Goal: Task Accomplishment & Management: Complete application form

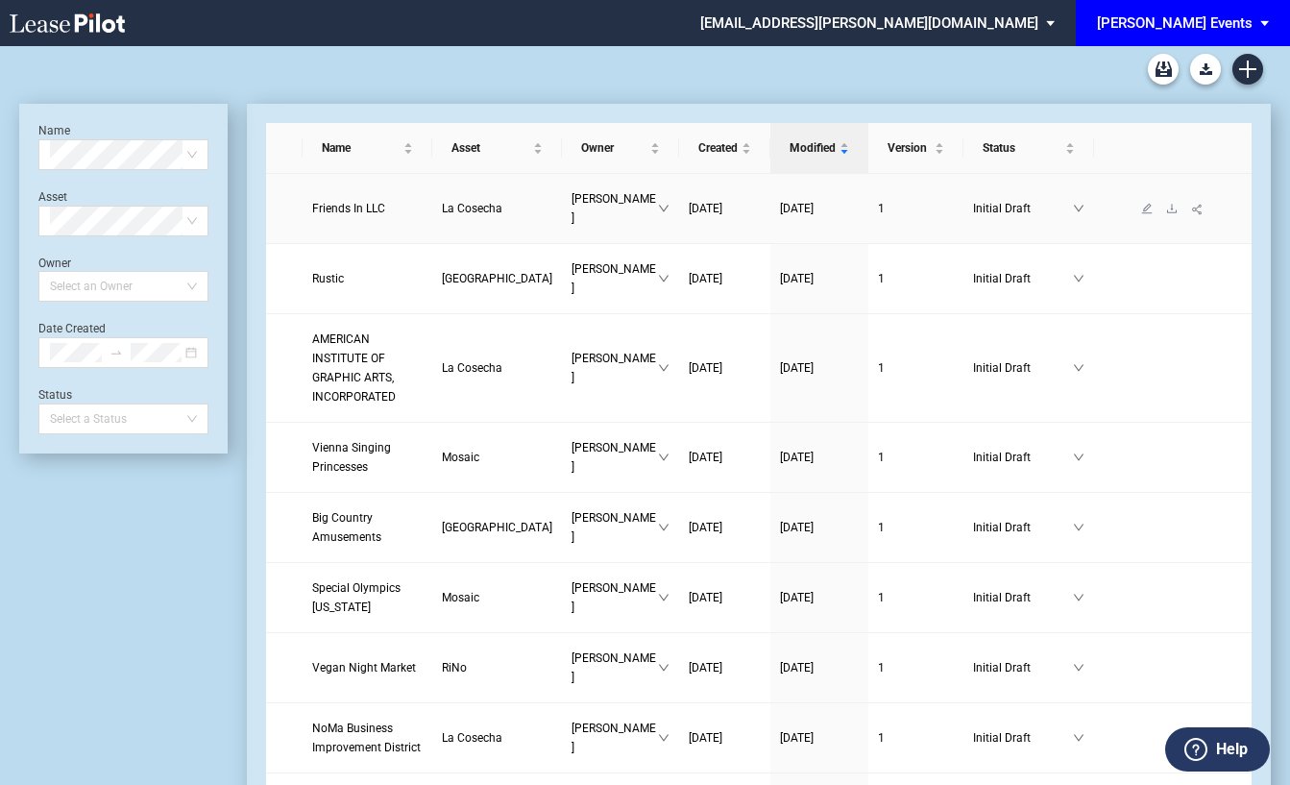
click at [442, 202] on span "La Cosecha" at bounding box center [472, 208] width 61 height 13
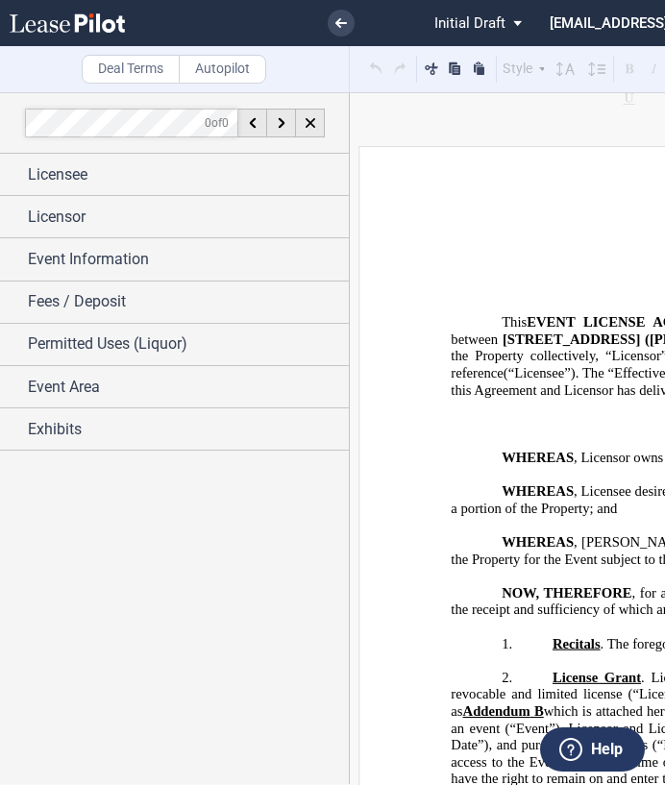
drag, startPoint x: 237, startPoint y: 622, endPoint x: 258, endPoint y: 610, distance: 24.1
click at [237, 622] on div at bounding box center [174, 438] width 349 height 692
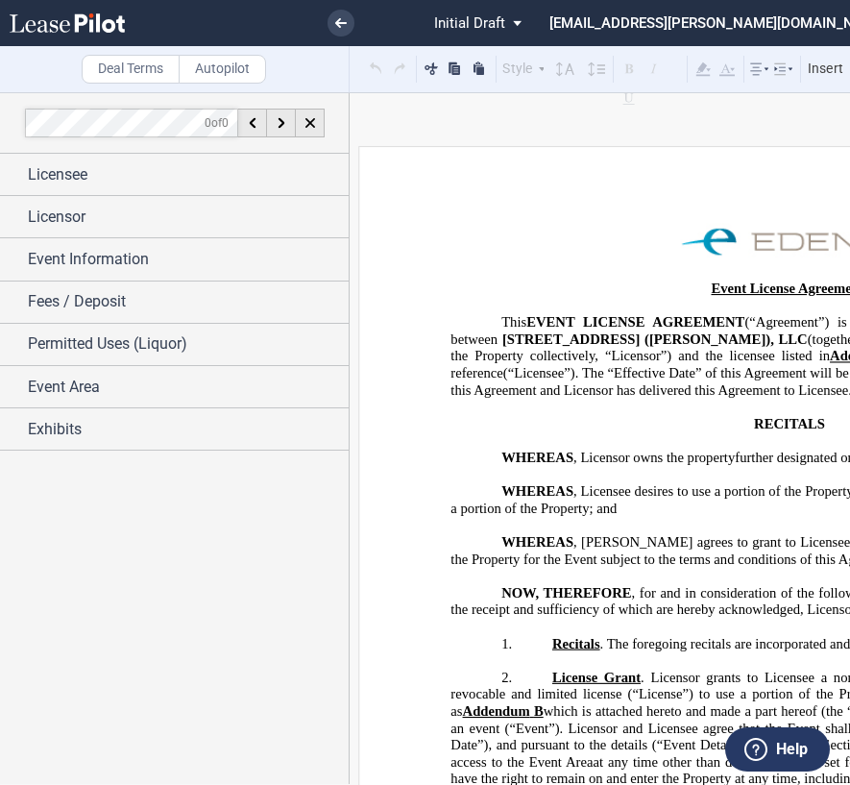
click at [664, 438] on p "﻿" at bounding box center [789, 440] width 677 height 17
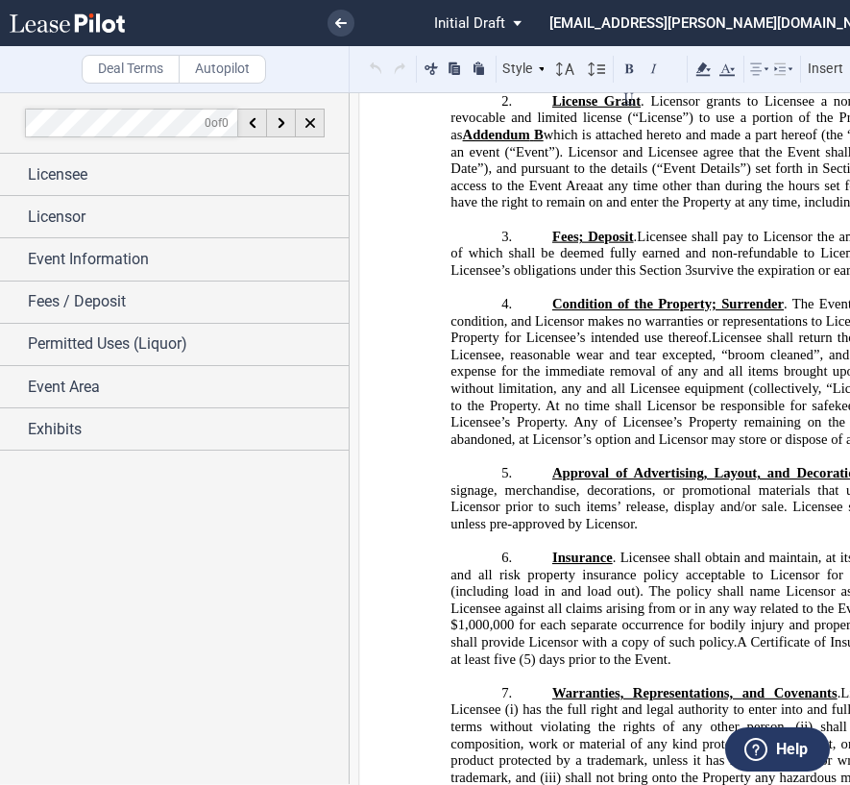
click at [552, 432] on span "Licensee shall return the Property in the same condition as received by License…" at bounding box center [791, 388] width 681 height 117
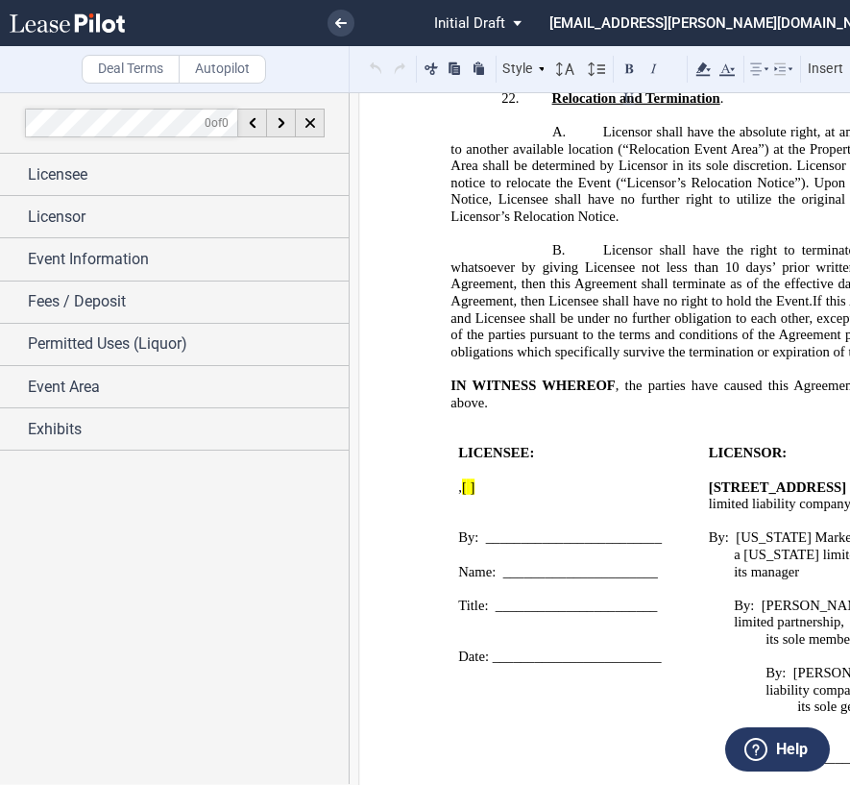
scroll to position [2882, 0]
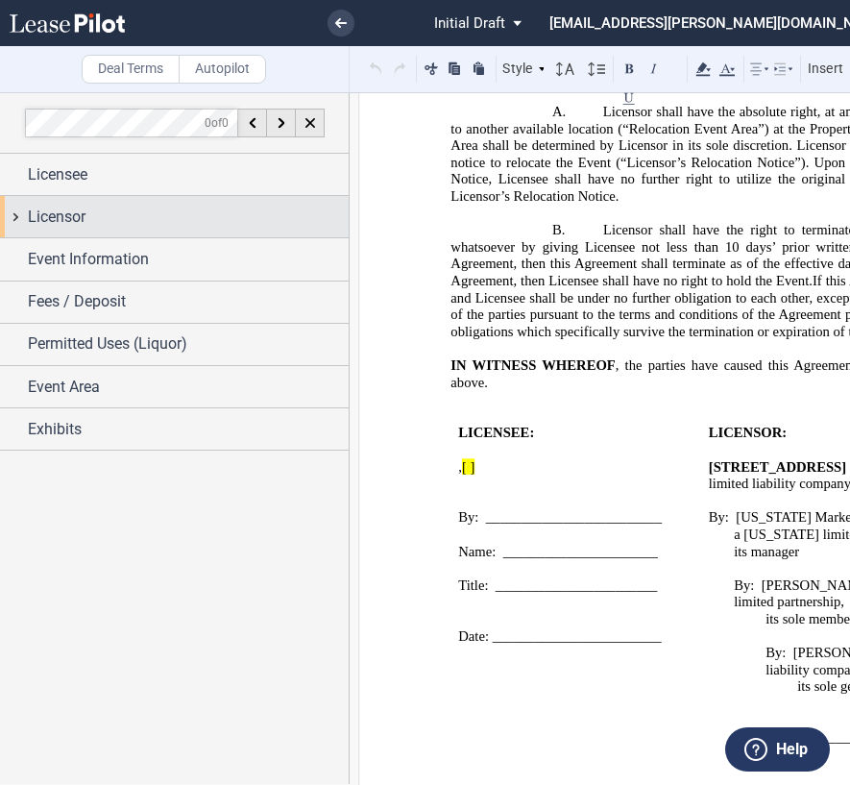
click at [128, 218] on div "Licensor" at bounding box center [188, 217] width 321 height 23
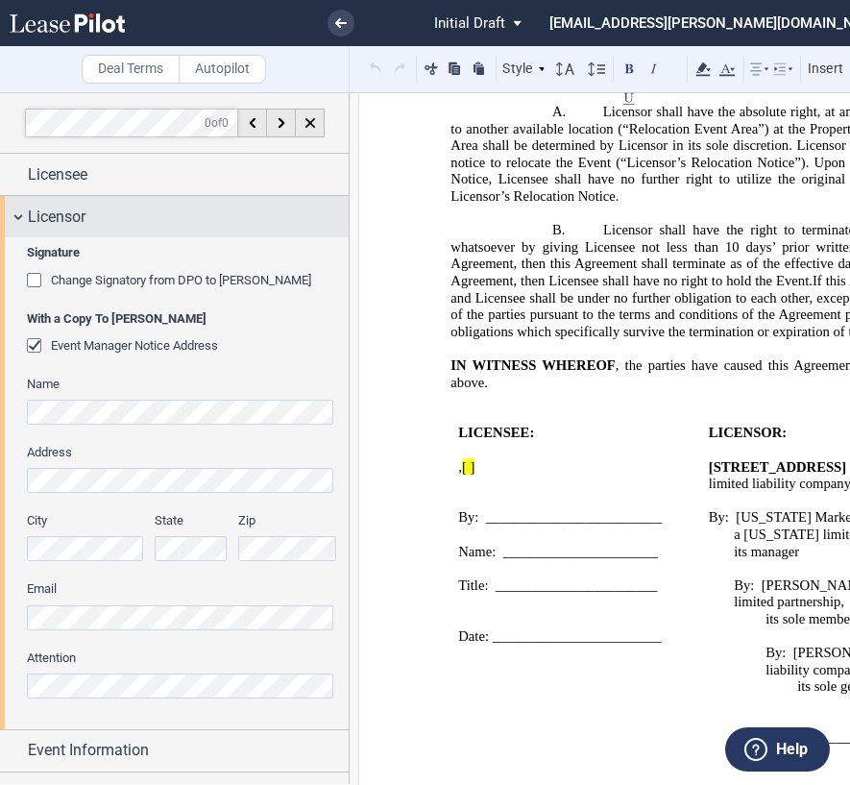
click at [128, 218] on div "Licensor" at bounding box center [188, 217] width 321 height 23
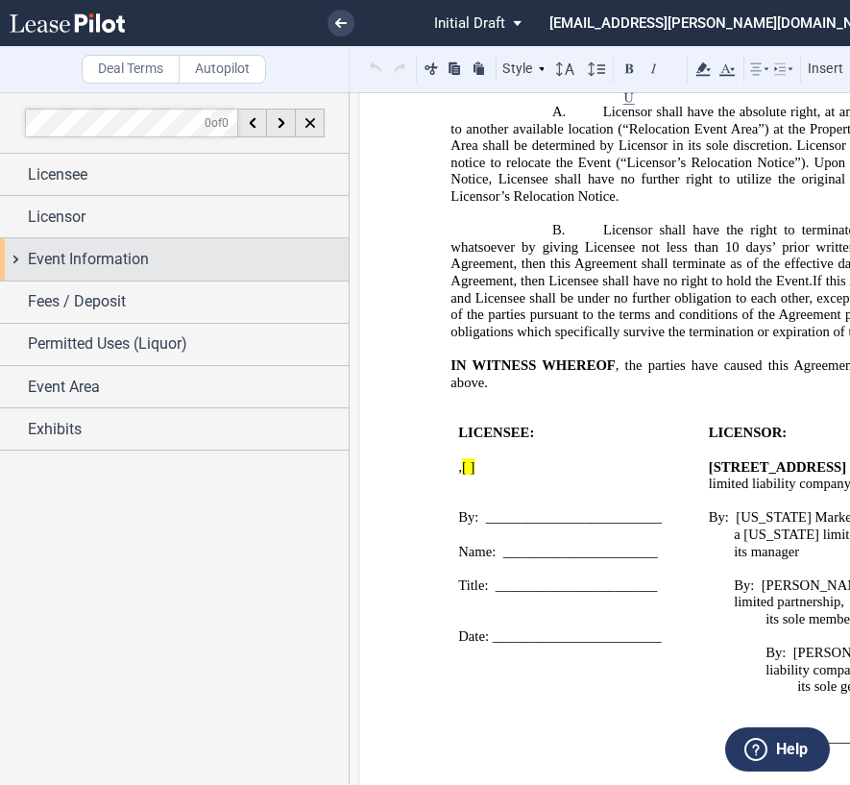
click at [123, 263] on span "Event Information" at bounding box center [88, 259] width 121 height 23
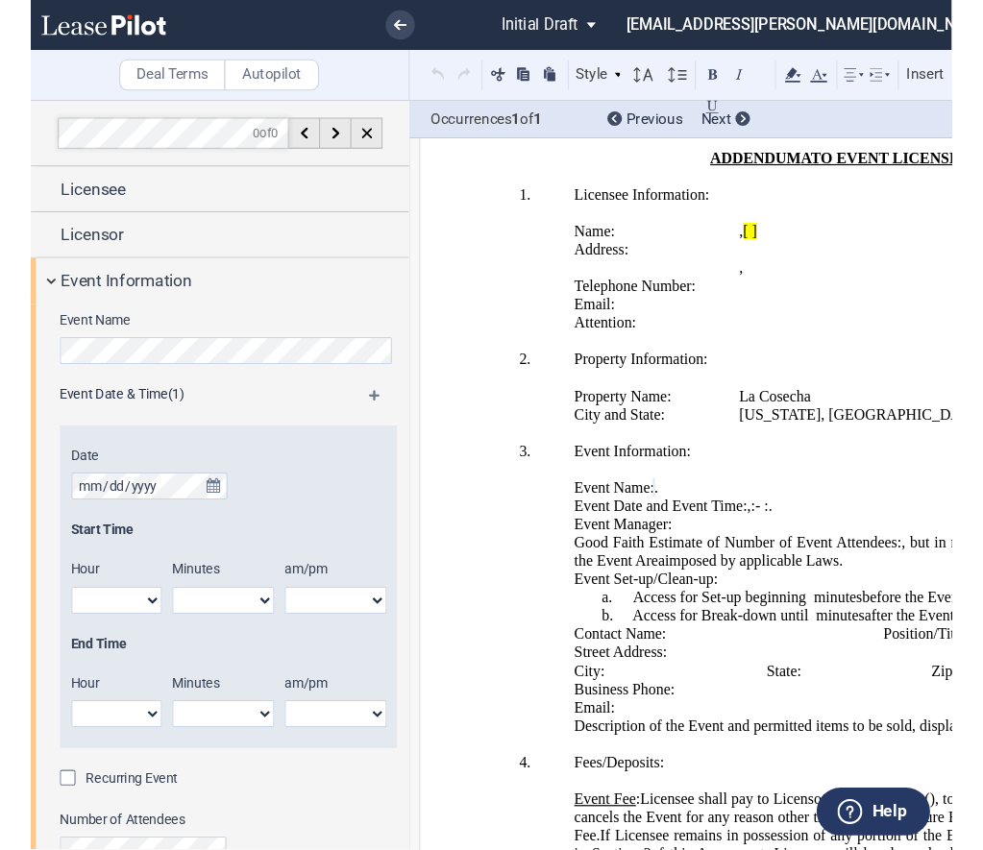
scroll to position [3657, 0]
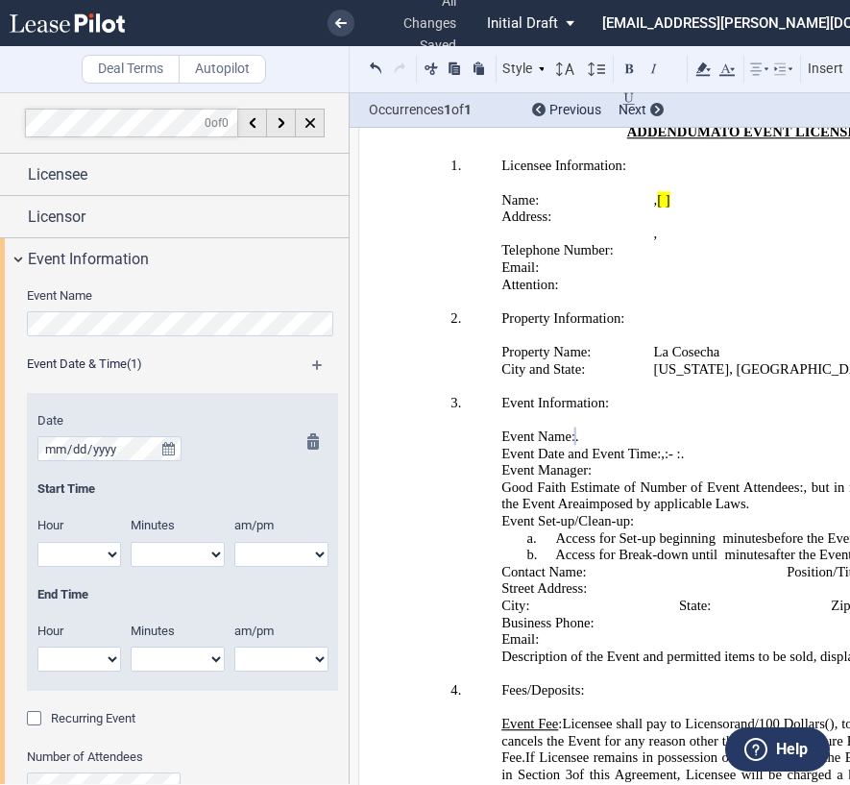
click at [97, 556] on select "1 2 3 4 5 6 7 8 9 10 11 12" at bounding box center [79, 554] width 84 height 25
select select "7"
click at [37, 542] on select "1 2 3 4 5 6 7 8 9 10 11 12" at bounding box center [79, 554] width 84 height 25
click at [162, 552] on select "00 05 10 15 20 25 30 35 40 45 50 55" at bounding box center [178, 554] width 94 height 25
select select "30"
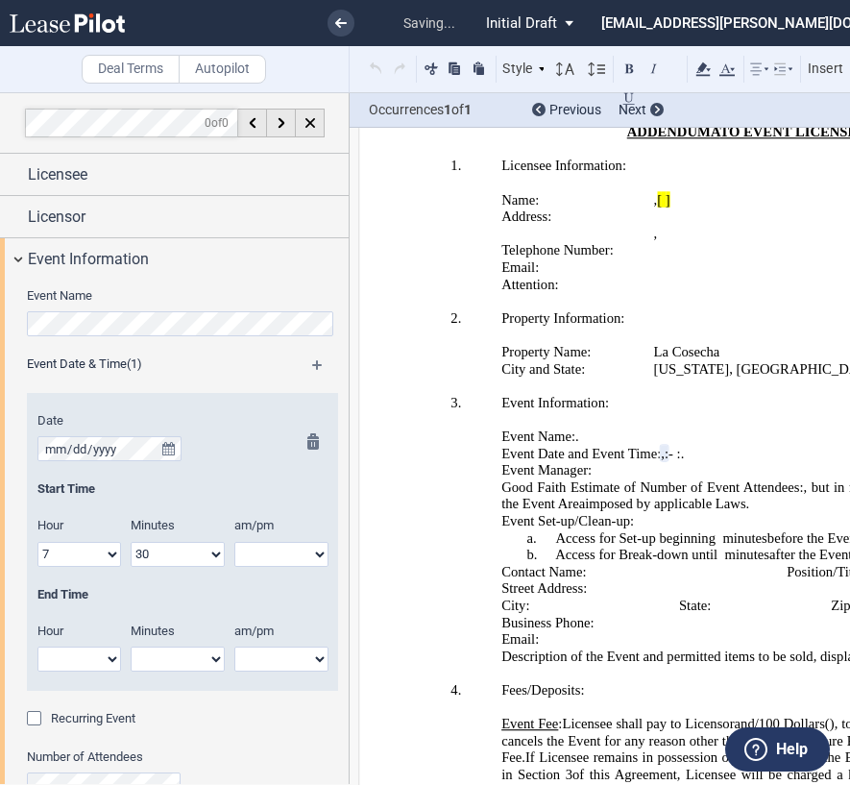
click at [131, 542] on select "00 05 10 15 20 25 30 35 40 45 50 55" at bounding box center [178, 554] width 94 height 25
click at [297, 551] on div at bounding box center [309, 561] width 24 height 257
click at [302, 554] on div at bounding box center [309, 561] width 24 height 257
click at [310, 552] on div at bounding box center [309, 561] width 24 height 257
click at [252, 554] on select "am pm" at bounding box center [281, 554] width 94 height 25
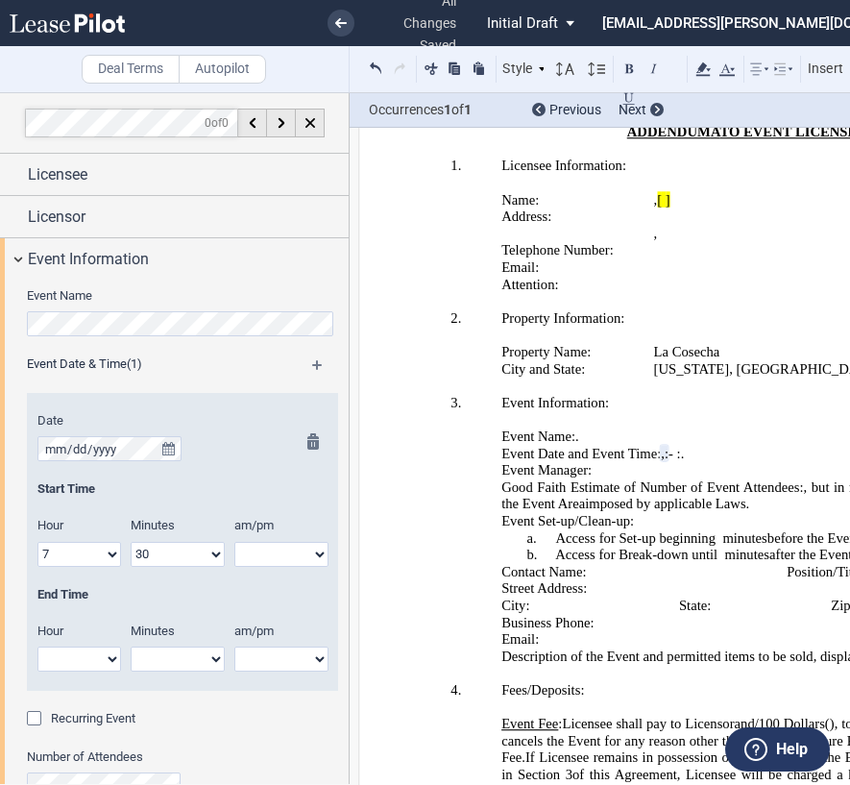
select select "pm"
click at [234, 542] on select "am pm" at bounding box center [281, 554] width 94 height 25
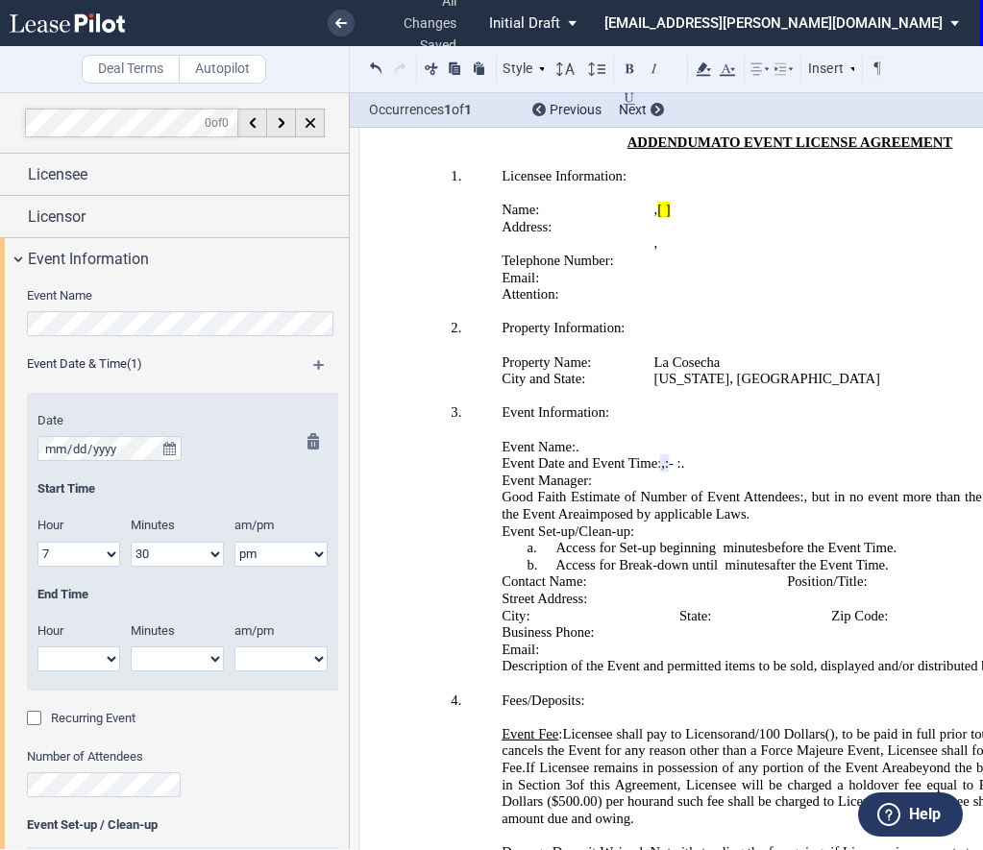
click at [84, 653] on select "1 2 3 4 5 6 7 8 9 10 11 12" at bounding box center [78, 659] width 83 height 25
select select "10"
click at [37, 647] on select "1 2 3 4 5 6 7 8 9 10 11 12" at bounding box center [78, 659] width 83 height 25
click at [200, 658] on select "00 05 10 15 20 25 30 35 40 45 50 55" at bounding box center [177, 659] width 93 height 25
select select "00"
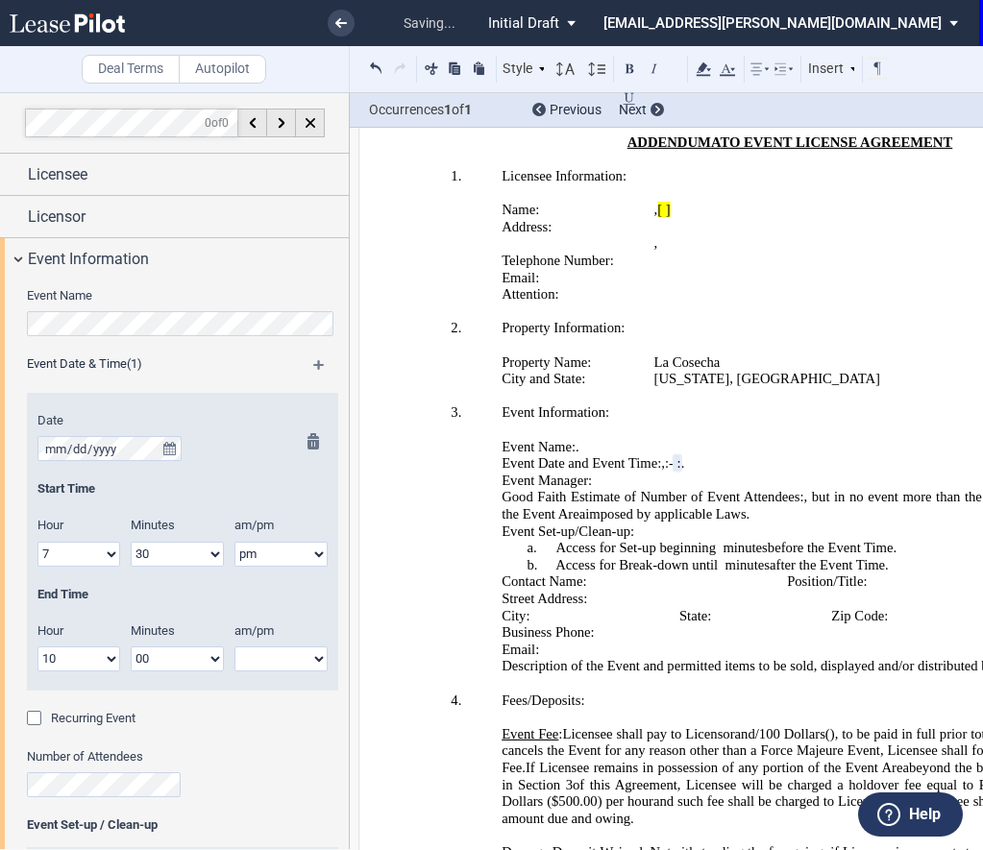
click at [131, 647] on select "00 05 10 15 20 25 30 35 40 45 50 55" at bounding box center [177, 659] width 93 height 25
click at [277, 666] on select "am pm" at bounding box center [280, 659] width 93 height 25
select select "pm"
click at [234, 647] on select "am pm" at bounding box center [280, 659] width 93 height 25
click at [96, 714] on span "Recurring Event" at bounding box center [93, 718] width 85 height 14
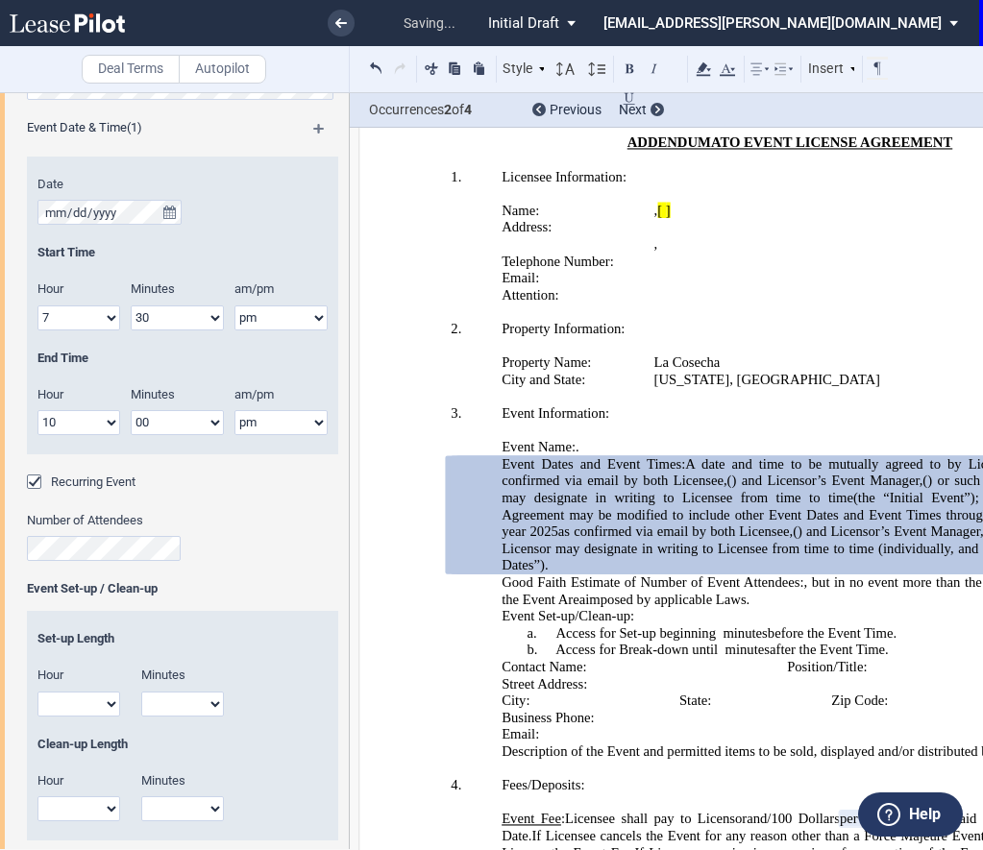
scroll to position [288, 0]
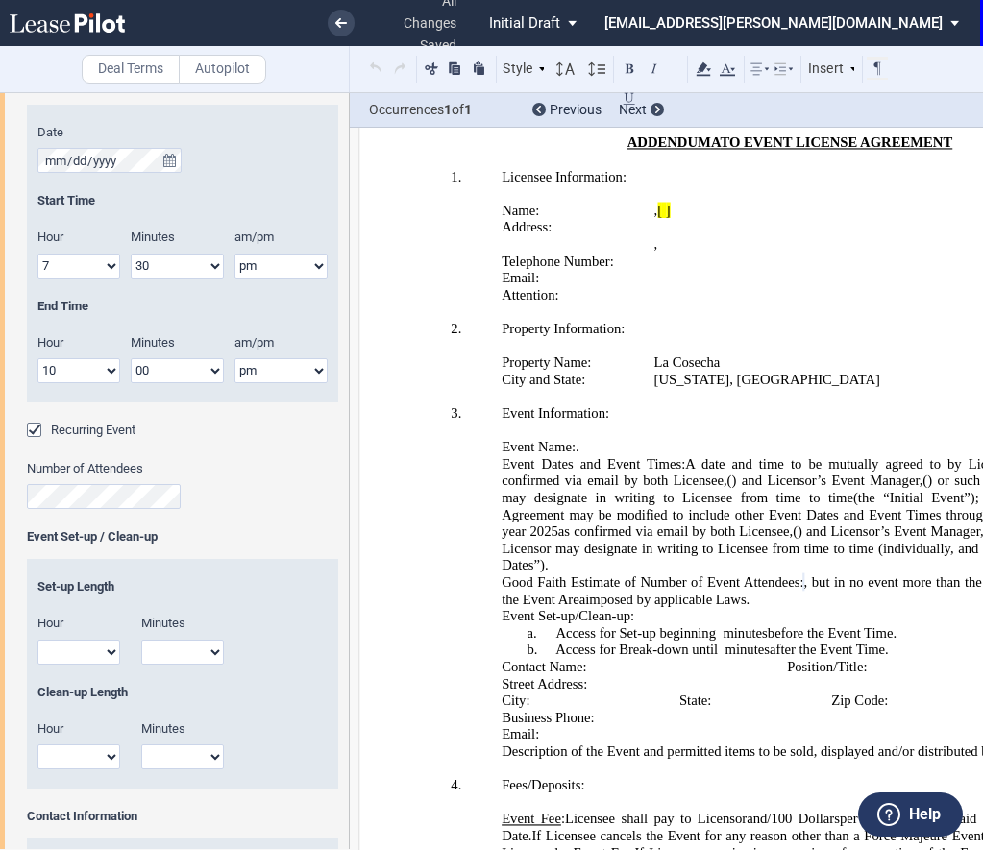
click at [91, 649] on select "1 2 3 4 5 6 7 8 9 10 11 12" at bounding box center [78, 652] width 83 height 25
select select "6"
click at [37, 640] on select "1 2 3 4 5 6 7 8 9 10 11 12" at bounding box center [78, 652] width 83 height 25
click at [209, 651] on select "00 15 30 45" at bounding box center [182, 652] width 83 height 25
select select "00"
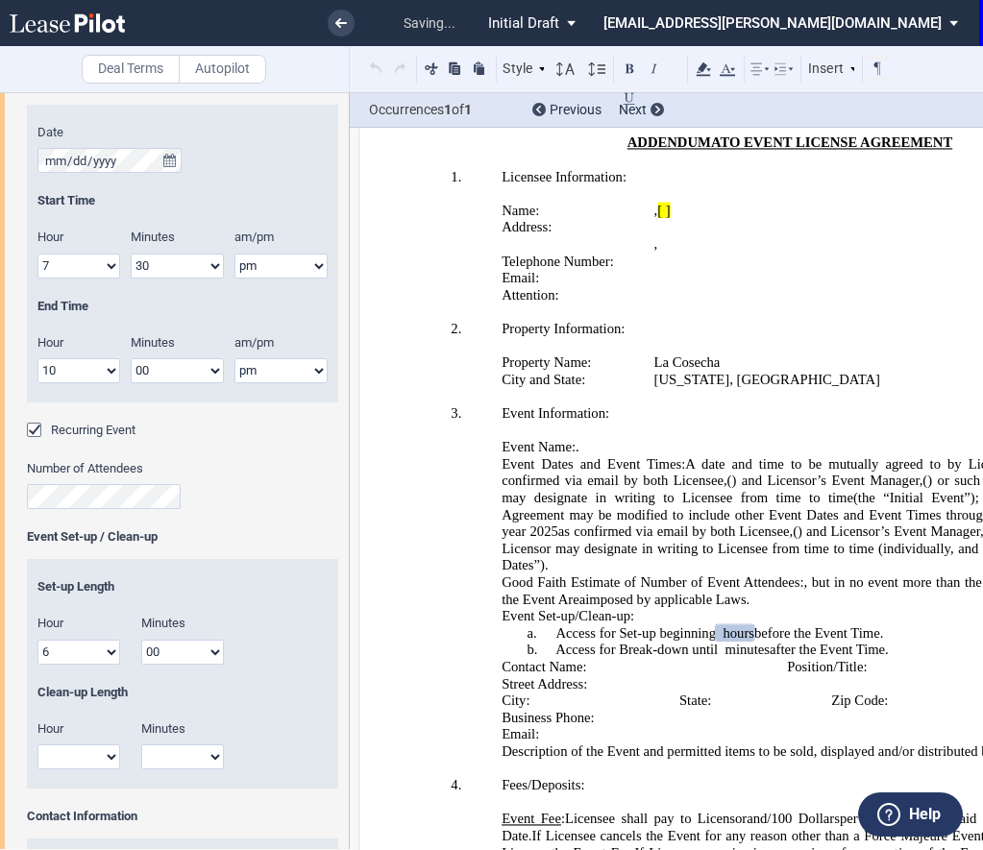
click at [141, 640] on select "00 15 30 45" at bounding box center [182, 652] width 83 height 25
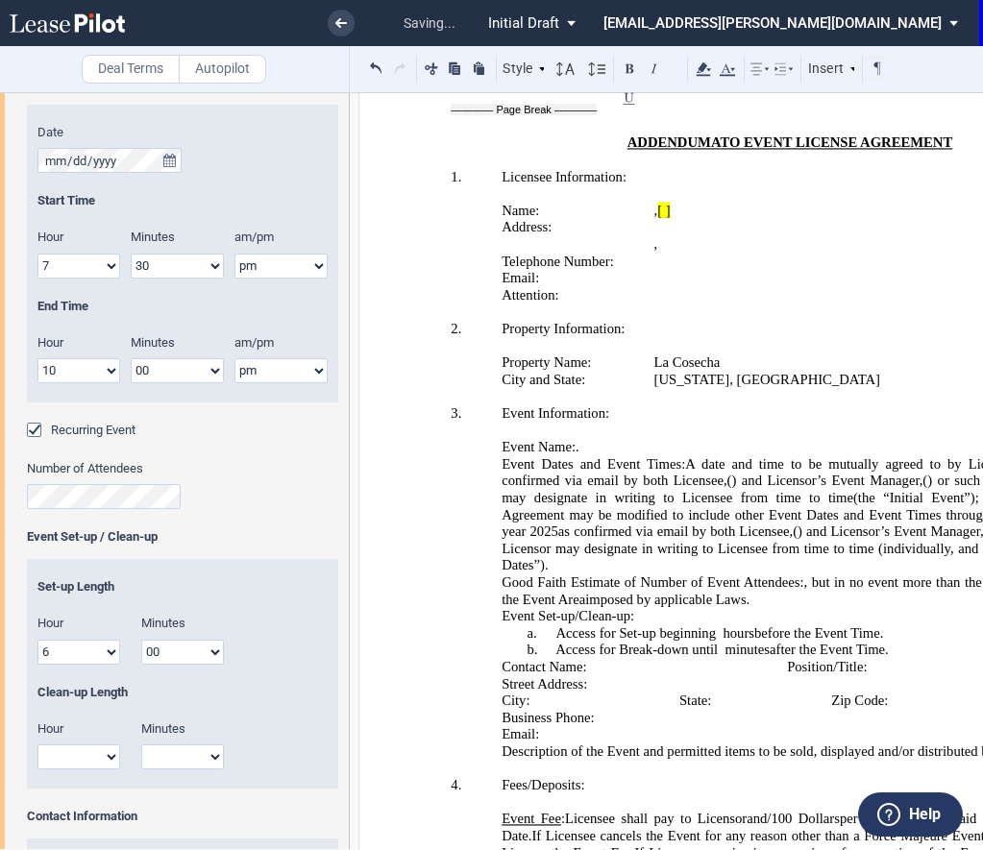
click at [90, 754] on select "1 2 3 4 5 6 7 8 9 10 11 12" at bounding box center [78, 757] width 83 height 25
select select "11"
click at [37, 745] on select "1 2 3 4 5 6 7 8 9 10 11 12" at bounding box center [78, 757] width 83 height 25
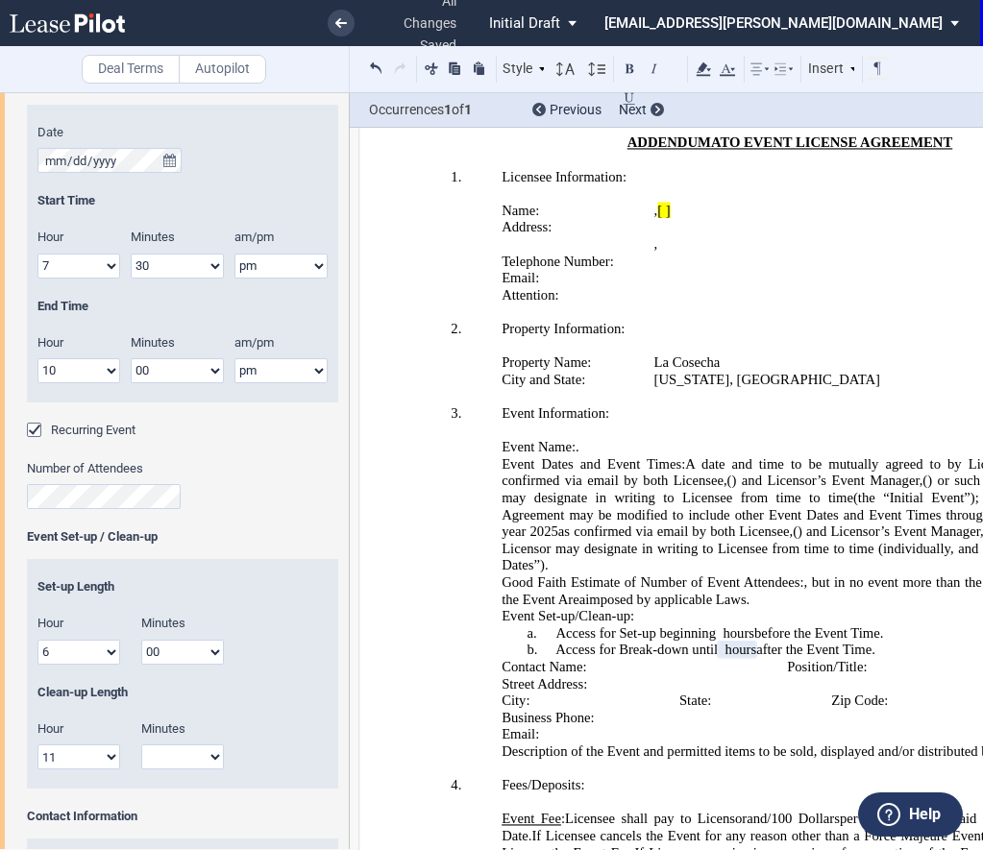
click at [205, 769] on select "00 15 30 45" at bounding box center [182, 757] width 83 height 25
drag, startPoint x: 199, startPoint y: 754, endPoint x: 193, endPoint y: 745, distance: 11.2
click at [199, 754] on select "00 15 30 45" at bounding box center [182, 757] width 83 height 25
click at [182, 753] on select "00 15 30 45" at bounding box center [182, 757] width 83 height 25
select select "00"
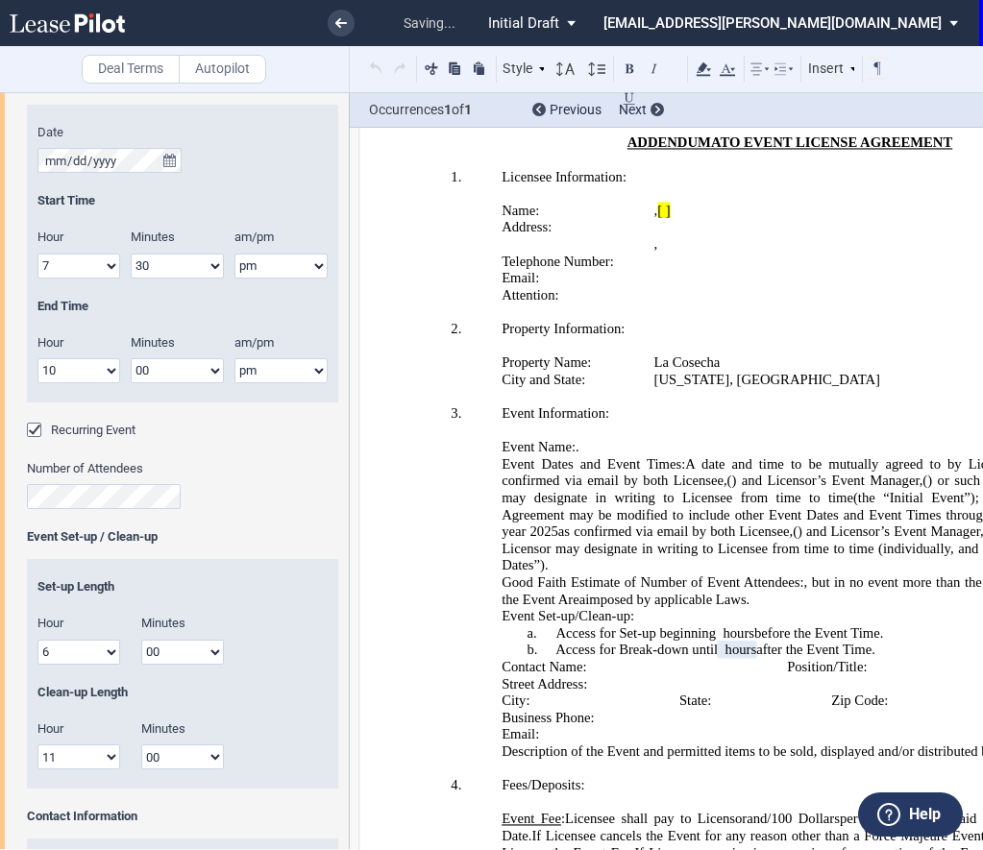
click at [141, 745] on select "00 15 30 45" at bounding box center [182, 757] width 83 height 25
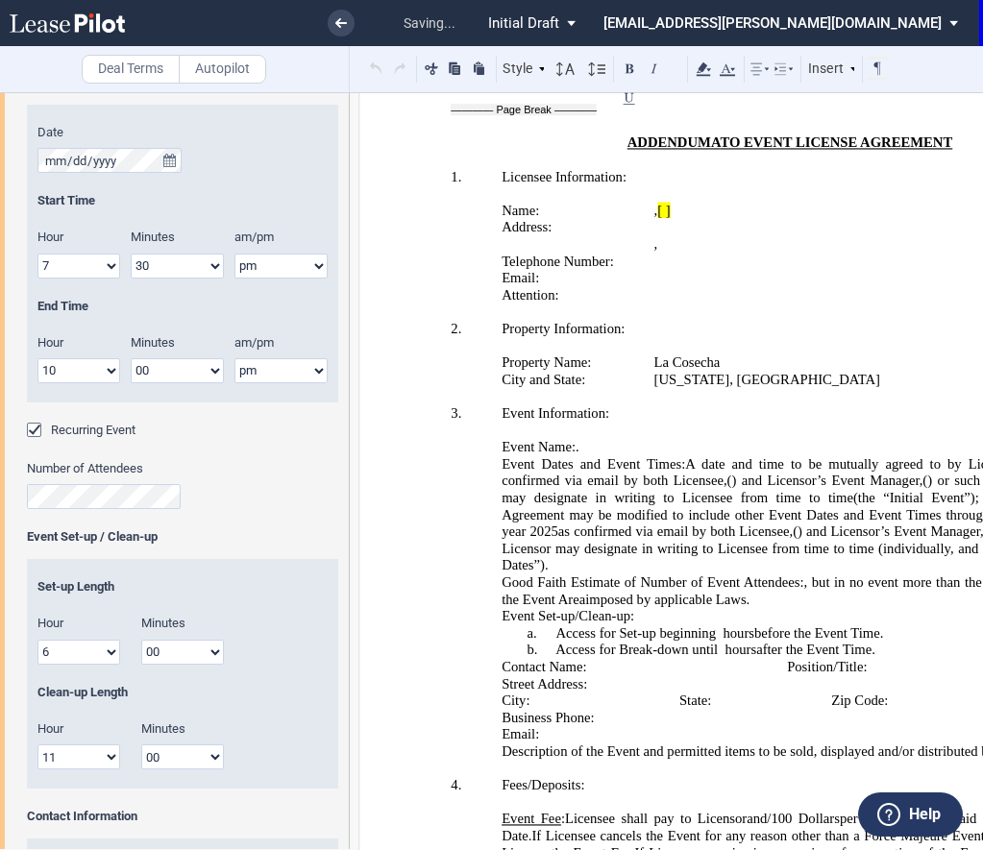
scroll to position [576, 0]
